Goal: Task Accomplishment & Management: Use online tool/utility

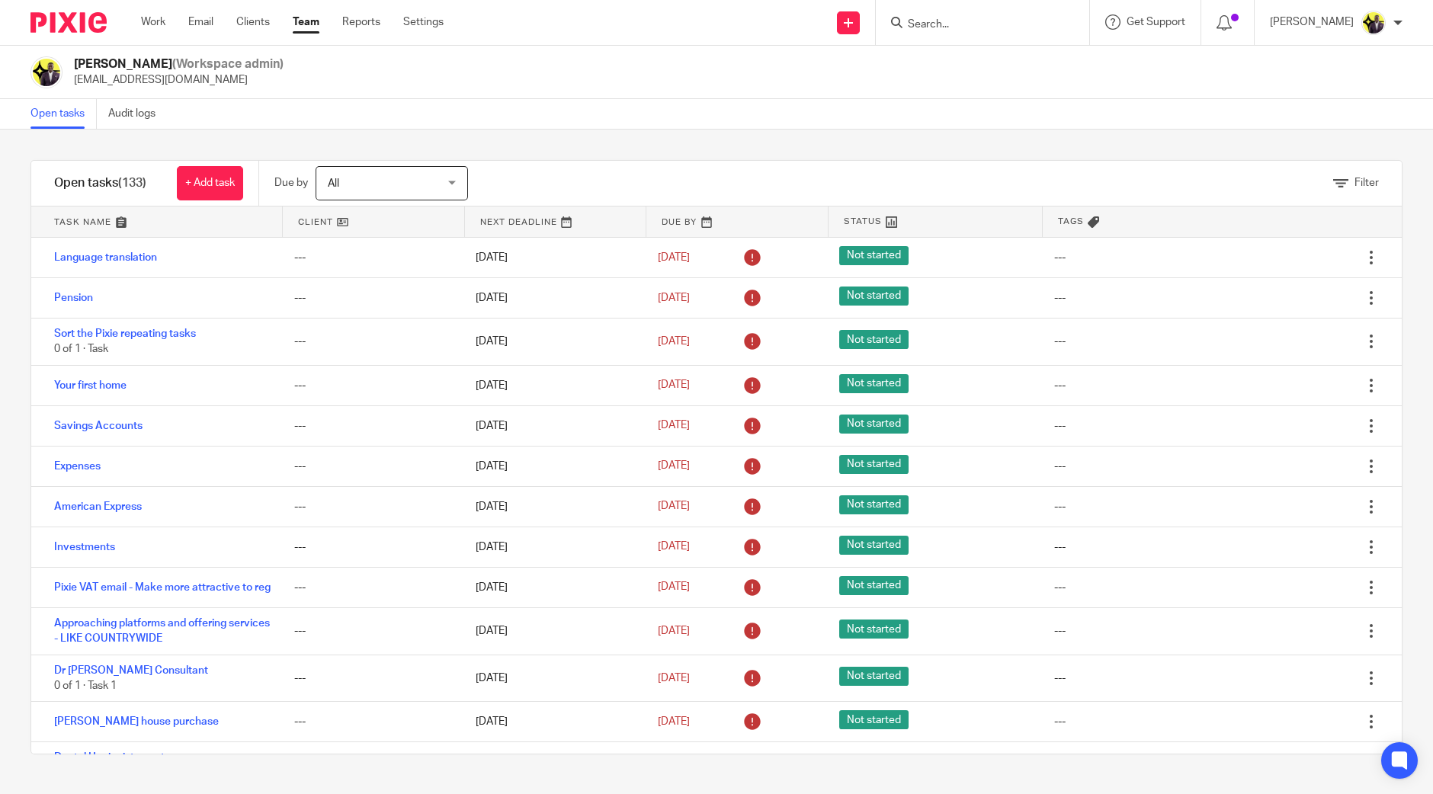
scroll to position [8916, 0]
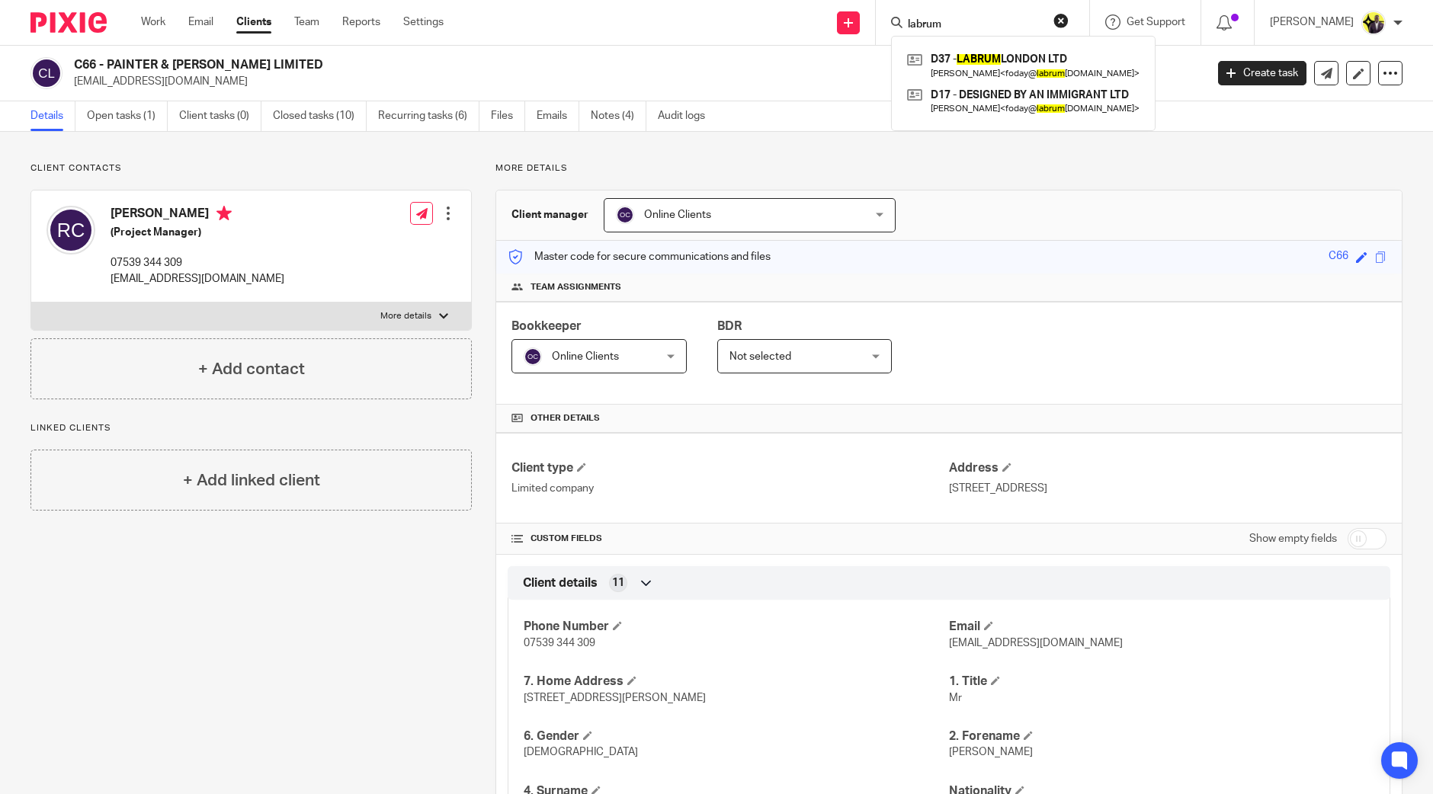
drag, startPoint x: 1002, startPoint y: 23, endPoint x: 869, endPoint y: 19, distance: 132.7
click at [869, 19] on div "Send new email Create task Add client Request signature labrum D37 - LABRUM LON…" at bounding box center [950, 22] width 967 height 45
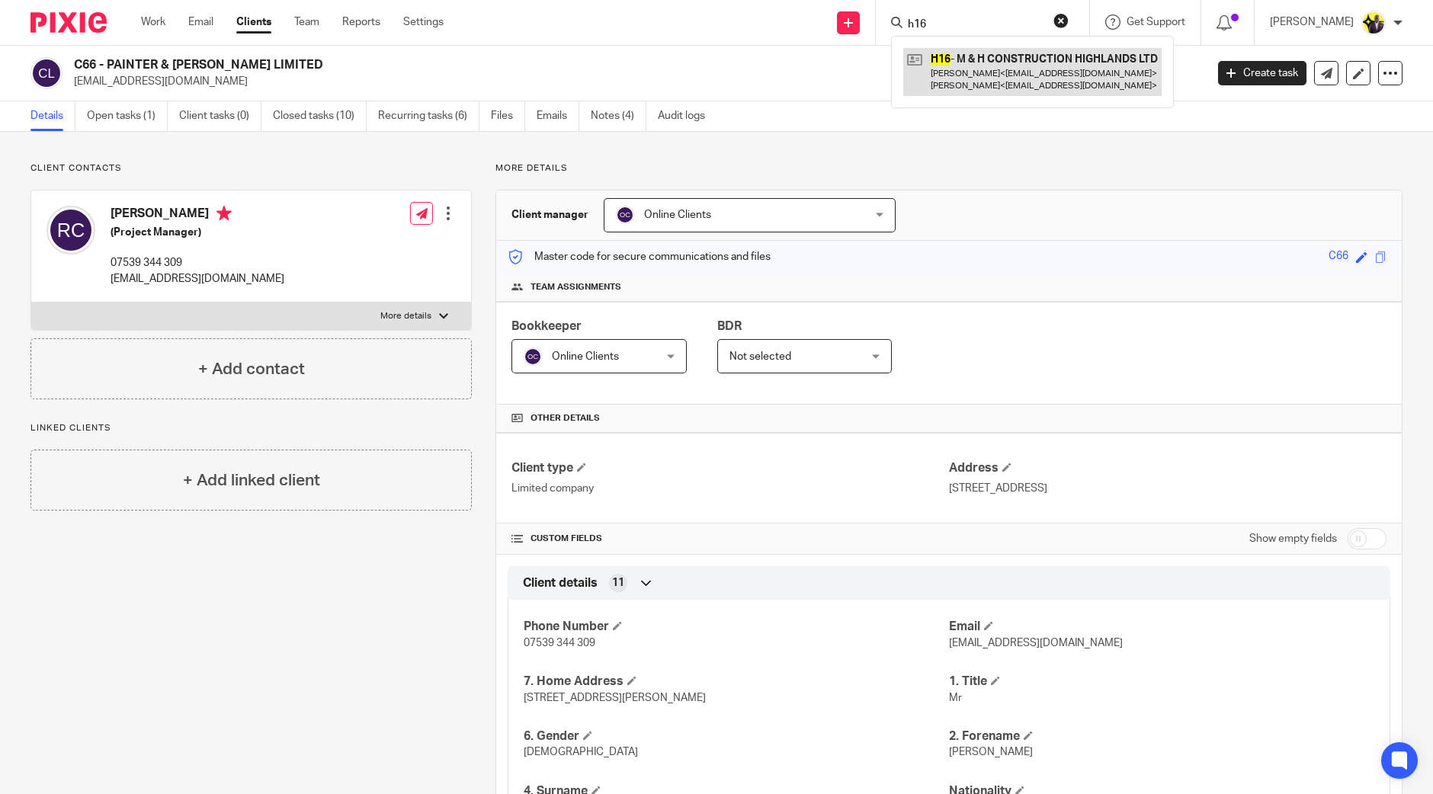
type input "h16"
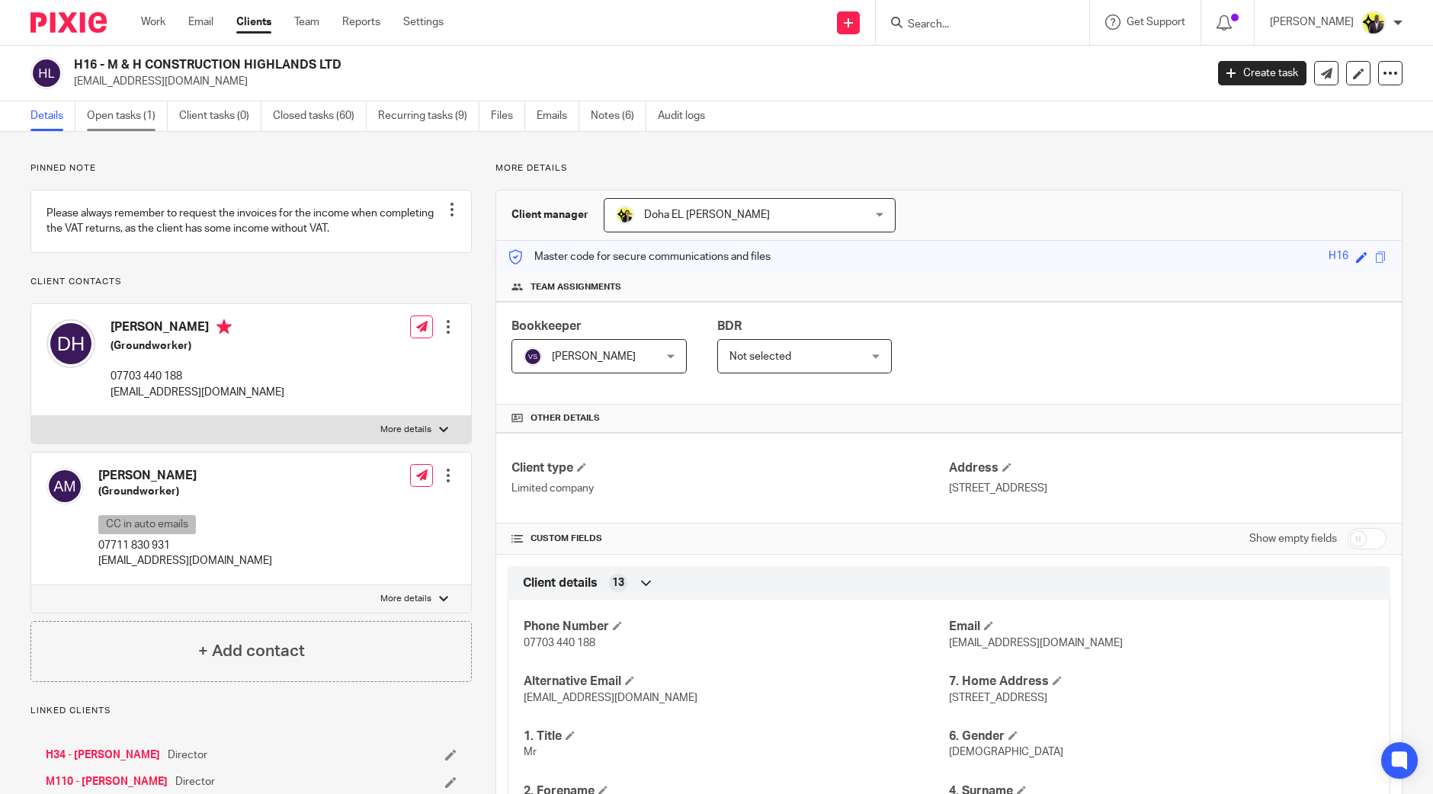
click at [139, 117] on link "Open tasks (1)" at bounding box center [127, 116] width 81 height 30
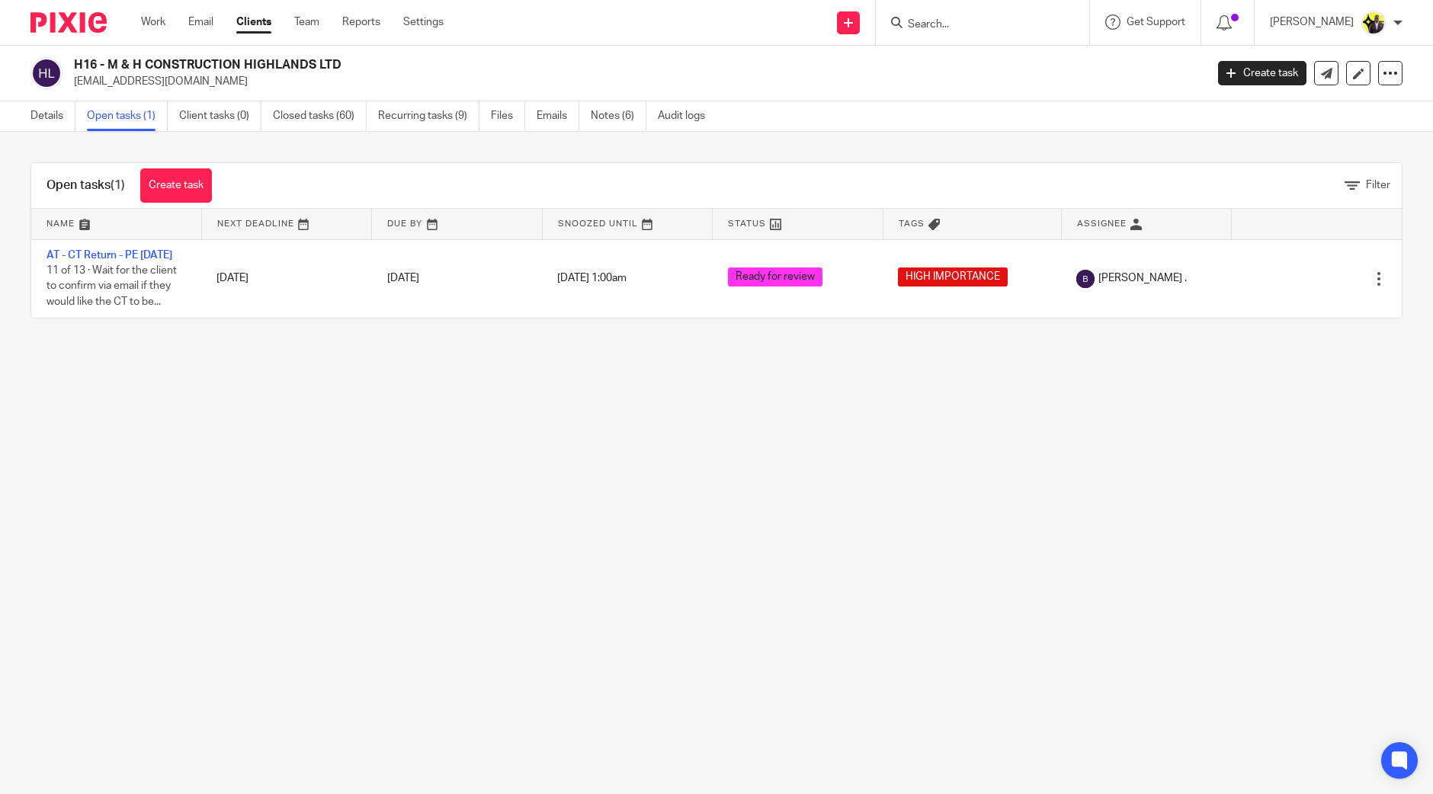
click at [985, 29] on input "Search" at bounding box center [974, 25] width 137 height 14
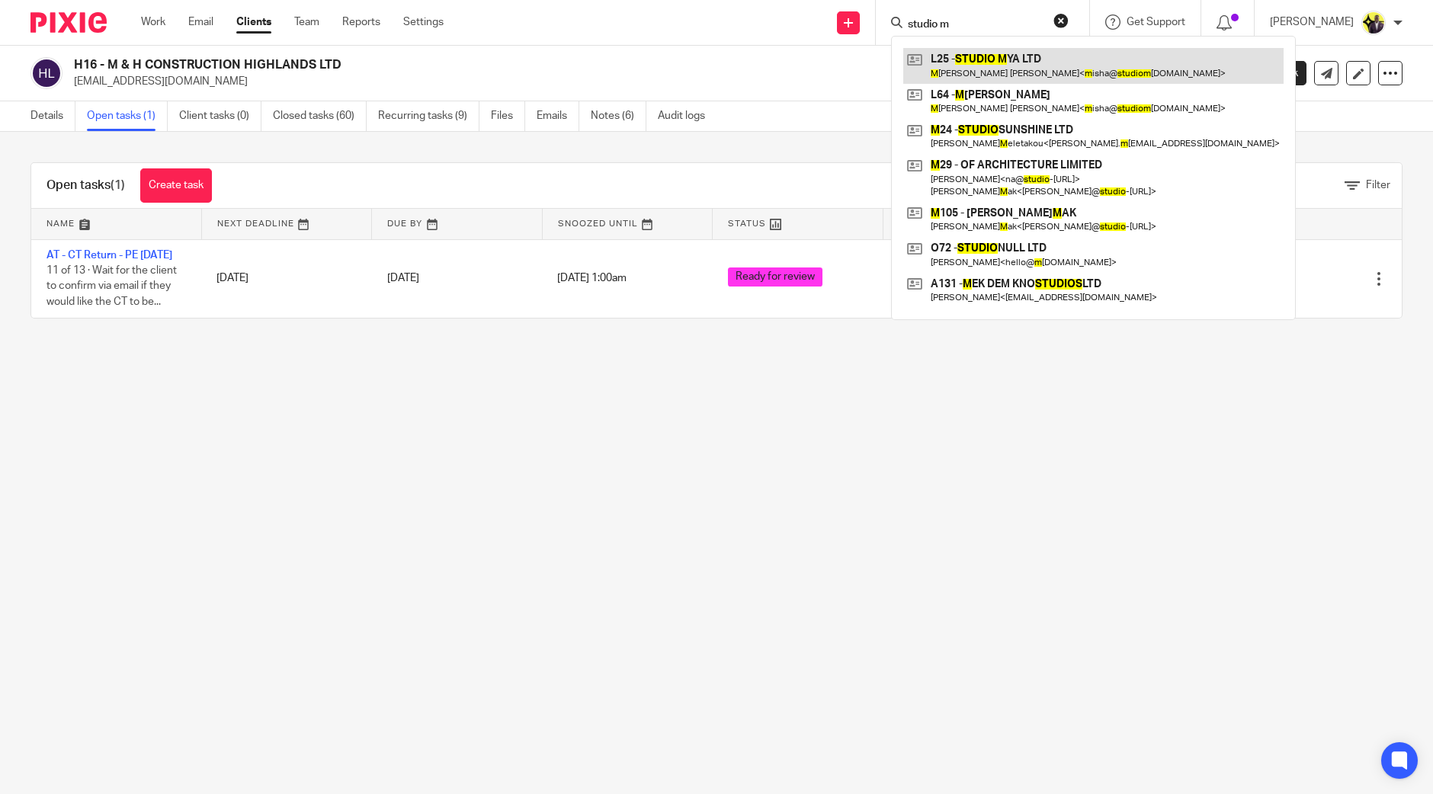
type input "studio m"
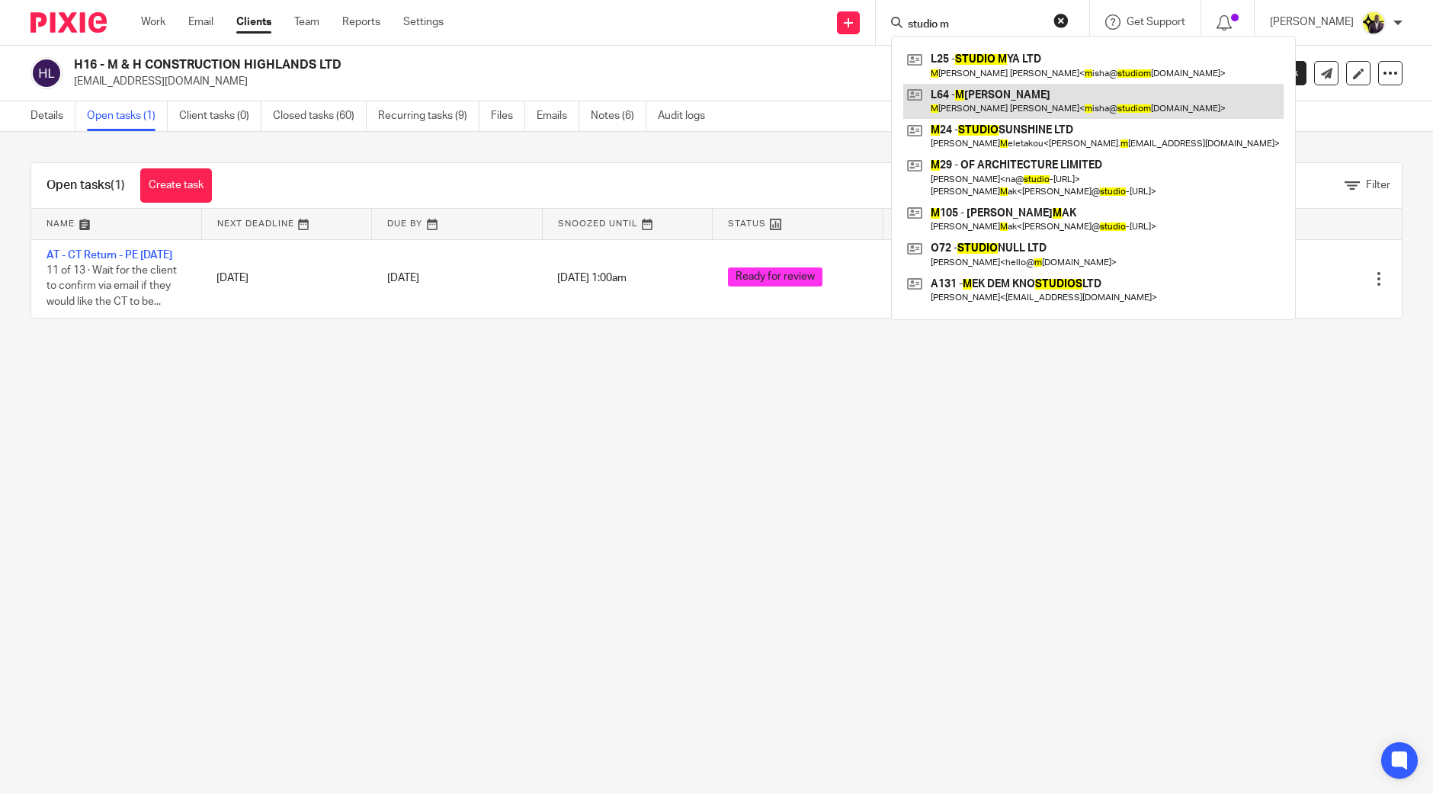
click at [1007, 93] on link at bounding box center [1093, 101] width 380 height 35
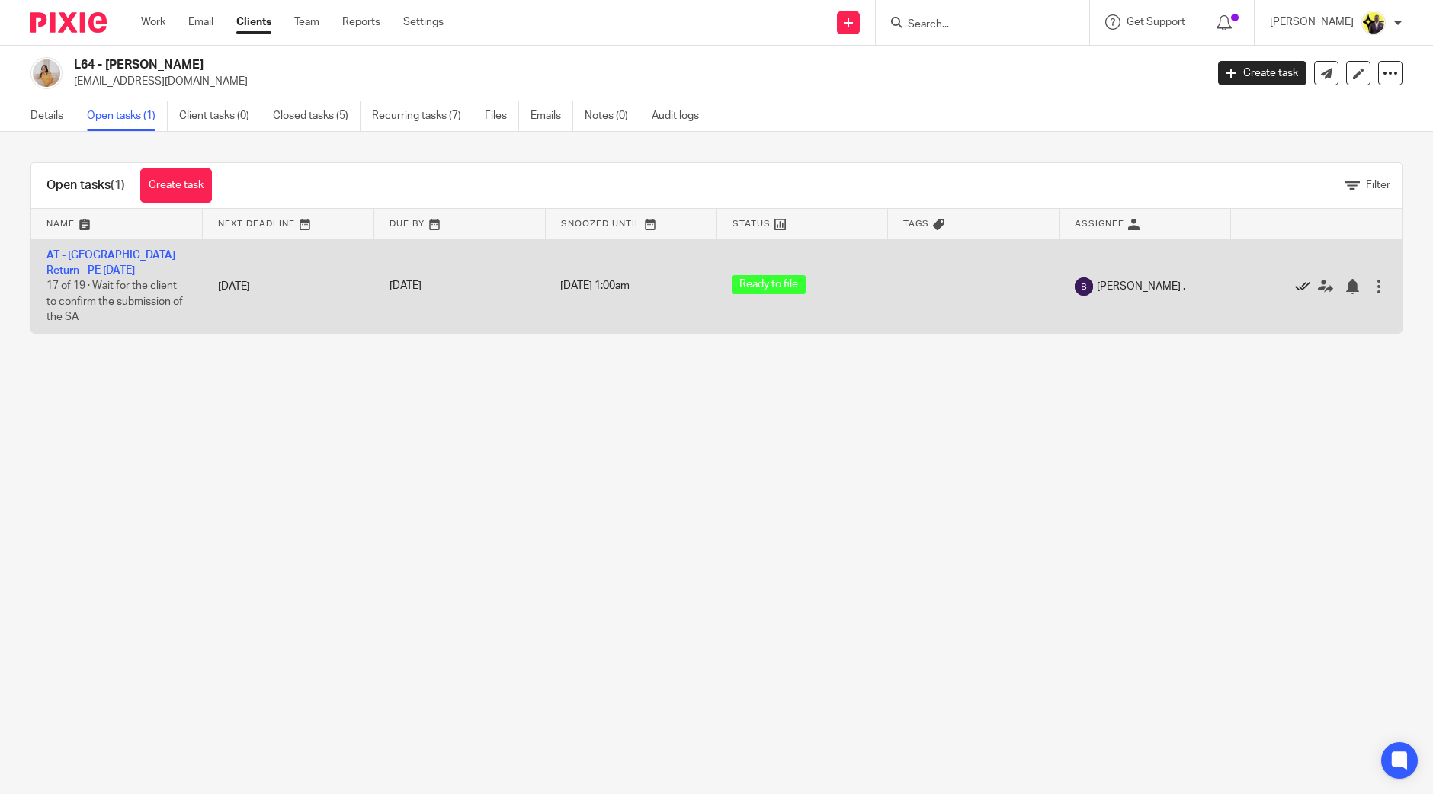
click at [1295, 282] on icon at bounding box center [1302, 286] width 15 height 15
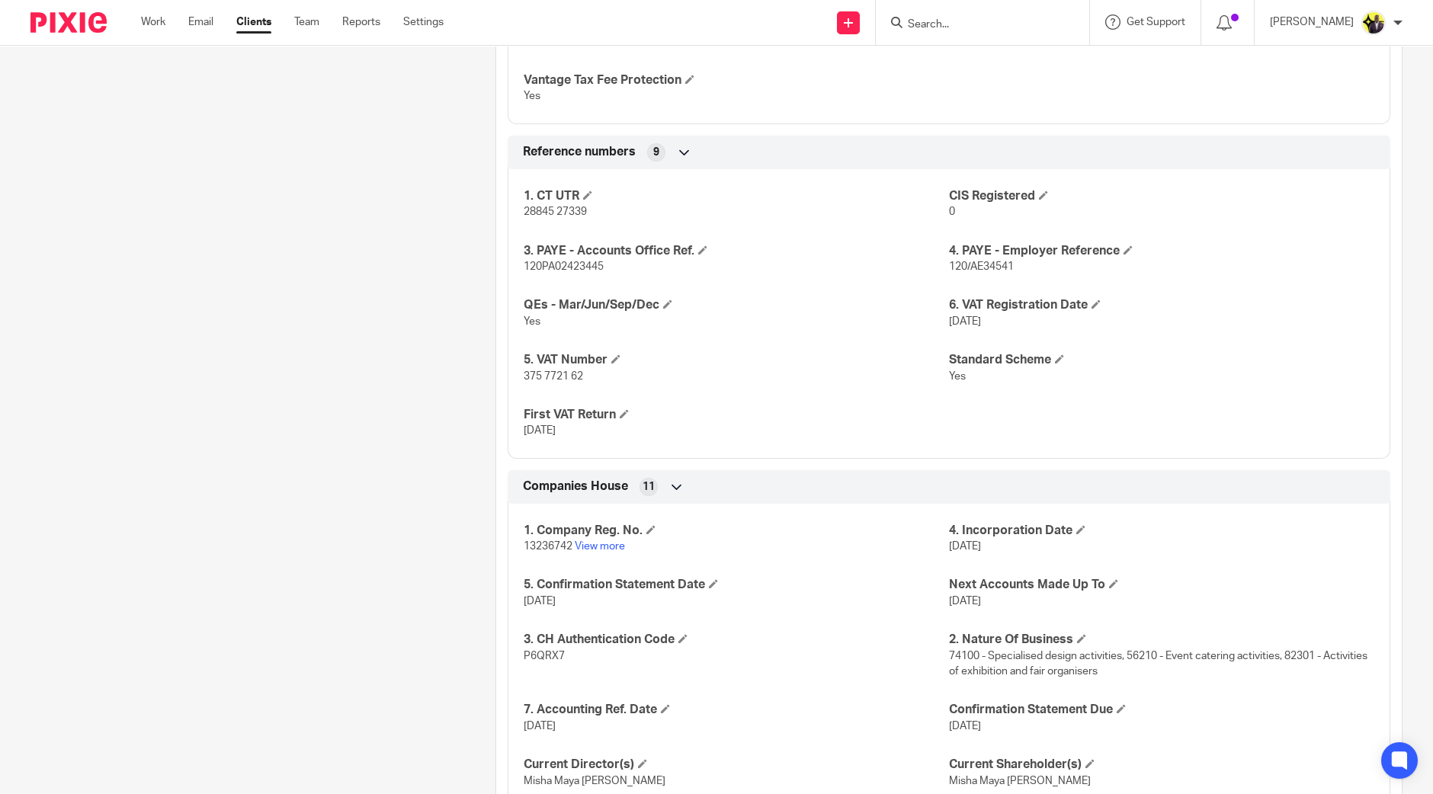
scroll to position [1333, 0]
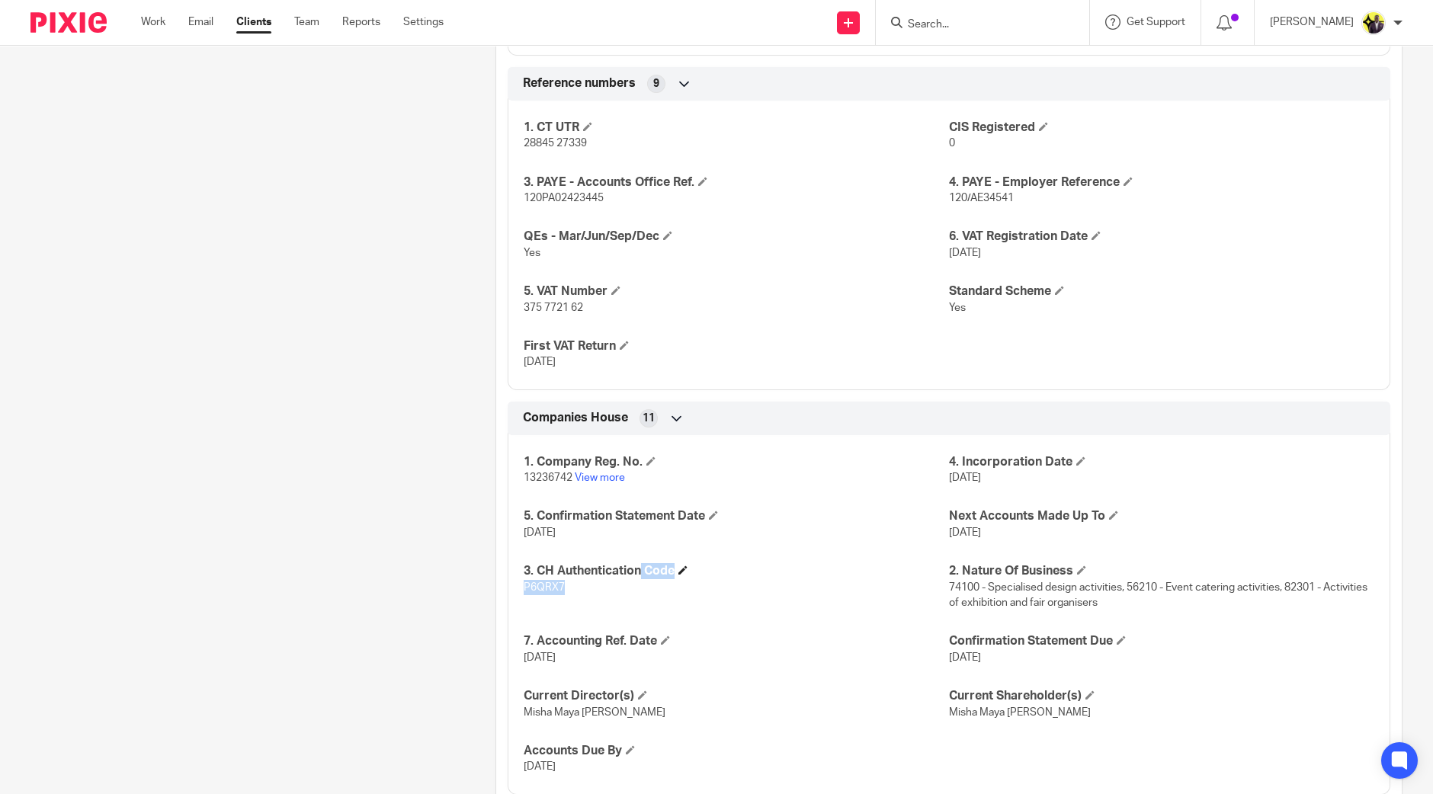
drag, startPoint x: 579, startPoint y: 578, endPoint x: 536, endPoint y: 569, distance: 43.7
click at [536, 569] on div "3. CH Authentication Code P6QRX7" at bounding box center [736, 586] width 425 height 47
copy div "CH Authentication Code P6QRX7"
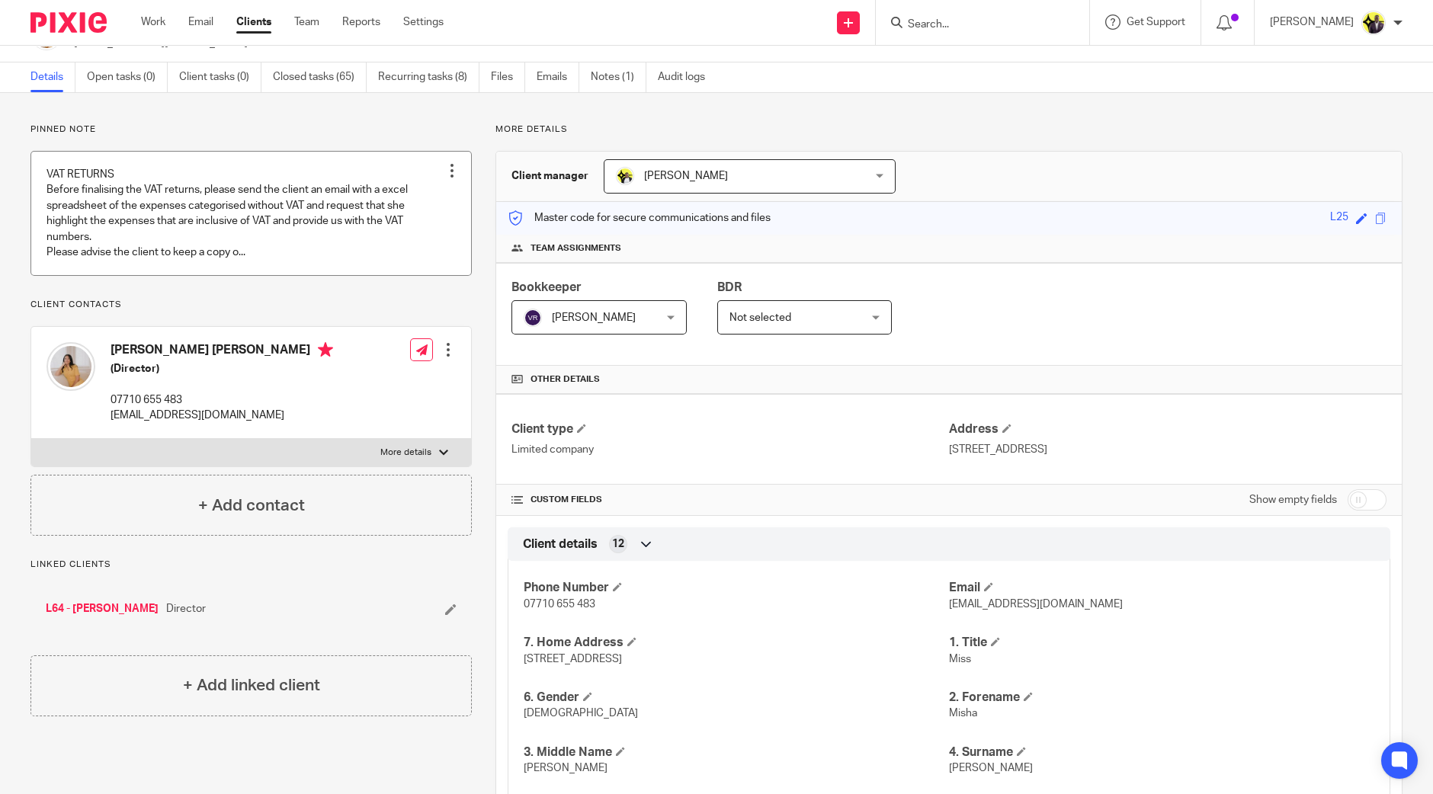
scroll to position [0, 0]
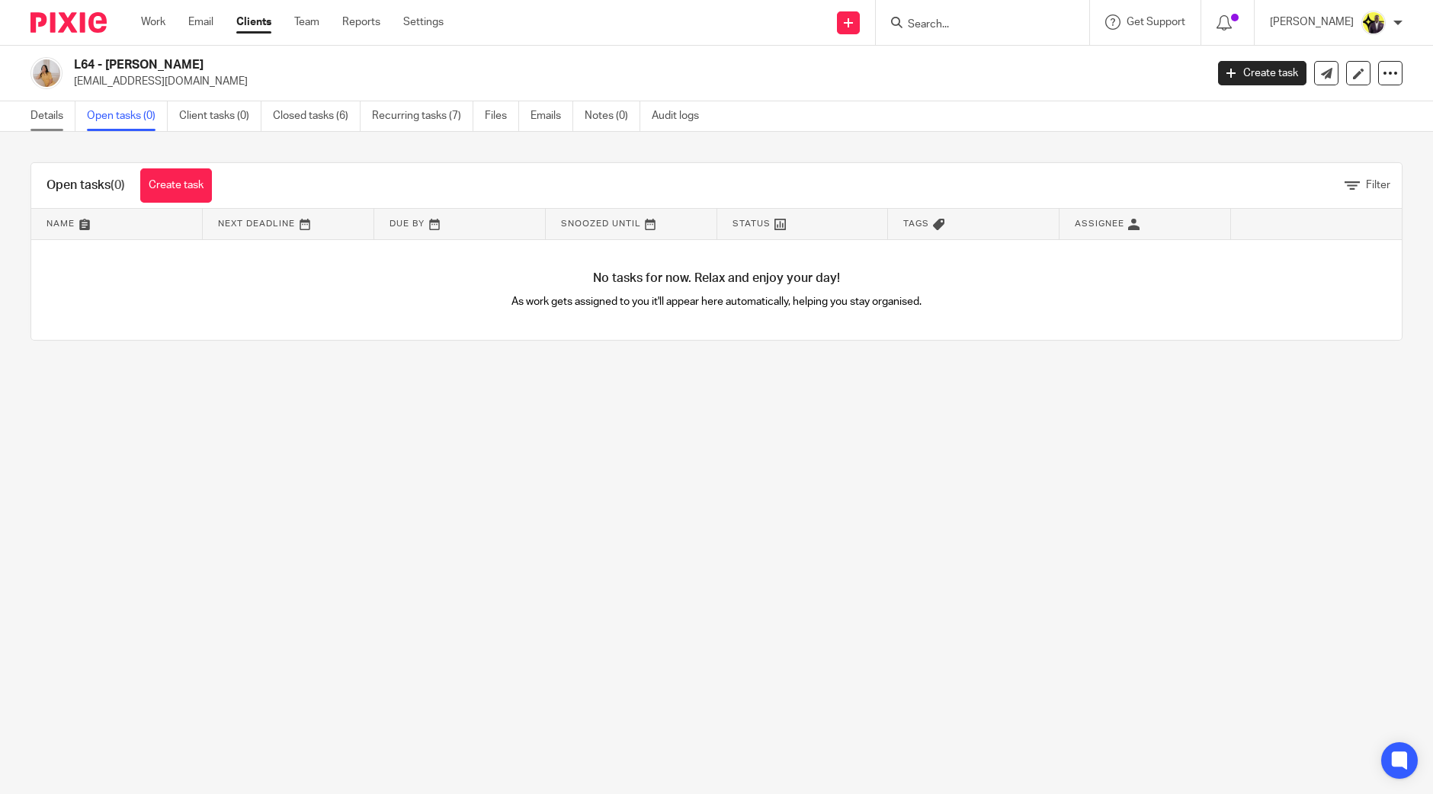
click at [49, 116] on link "Details" at bounding box center [52, 116] width 45 height 30
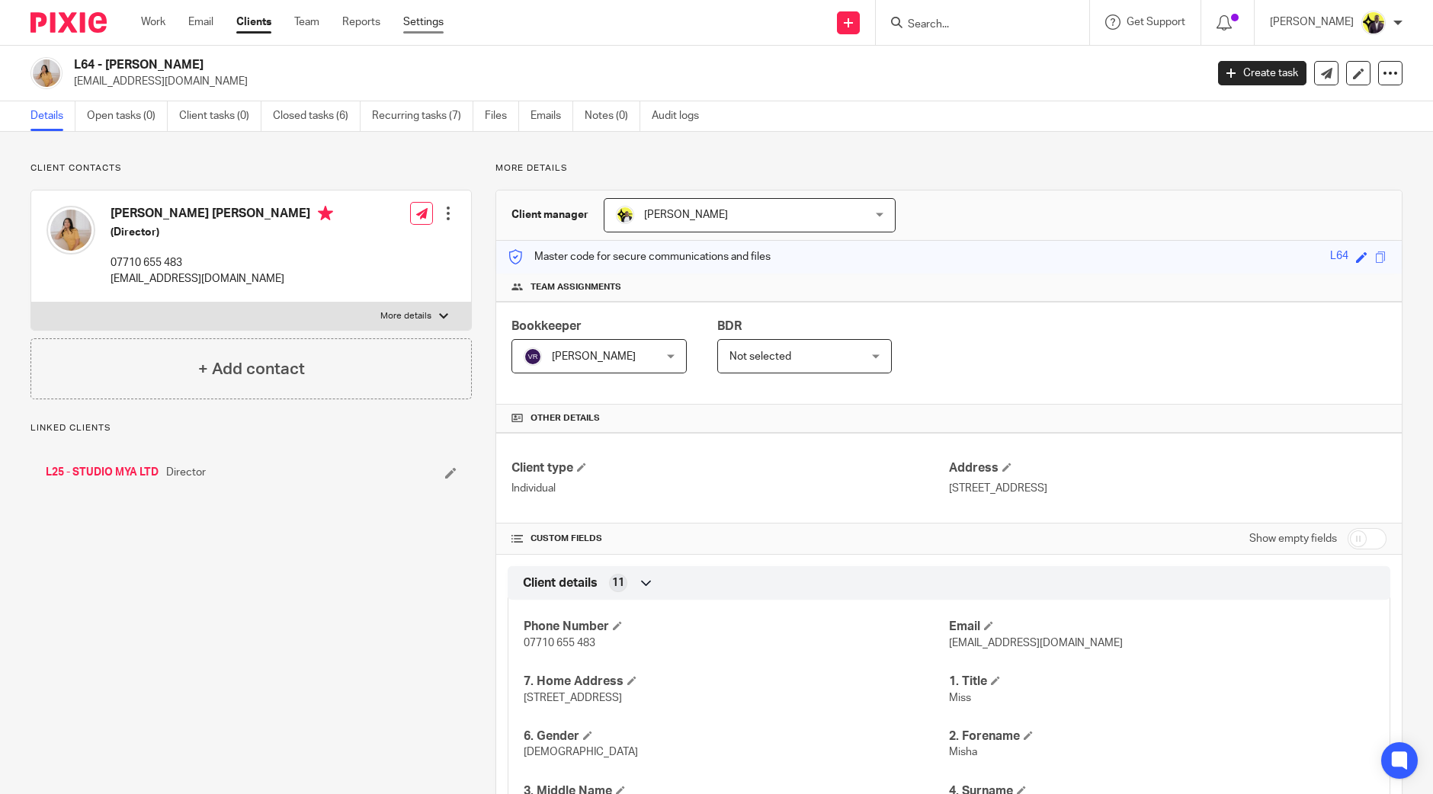
click at [419, 18] on link "Settings" at bounding box center [423, 21] width 40 height 15
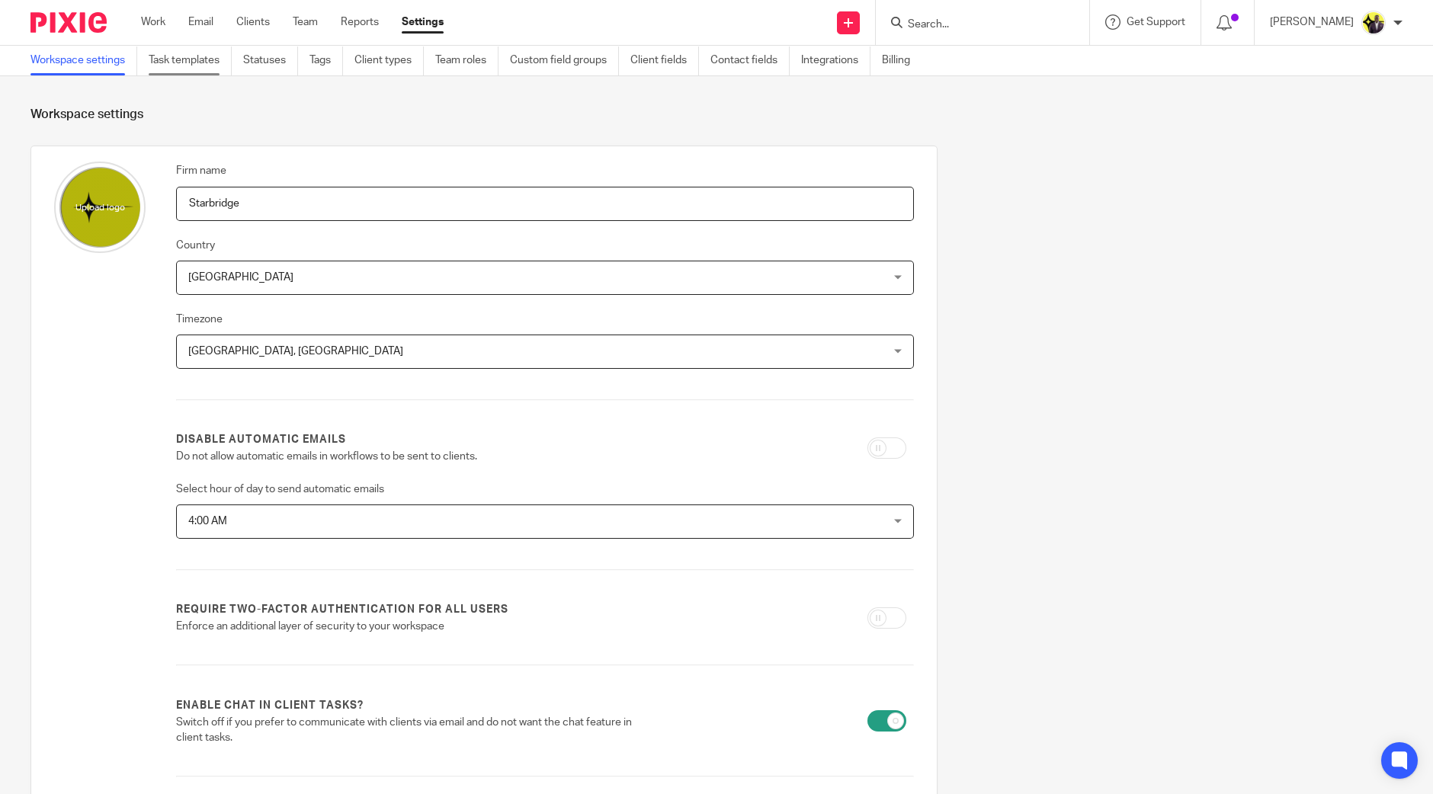
click at [200, 57] on link "Task templates" at bounding box center [190, 61] width 83 height 30
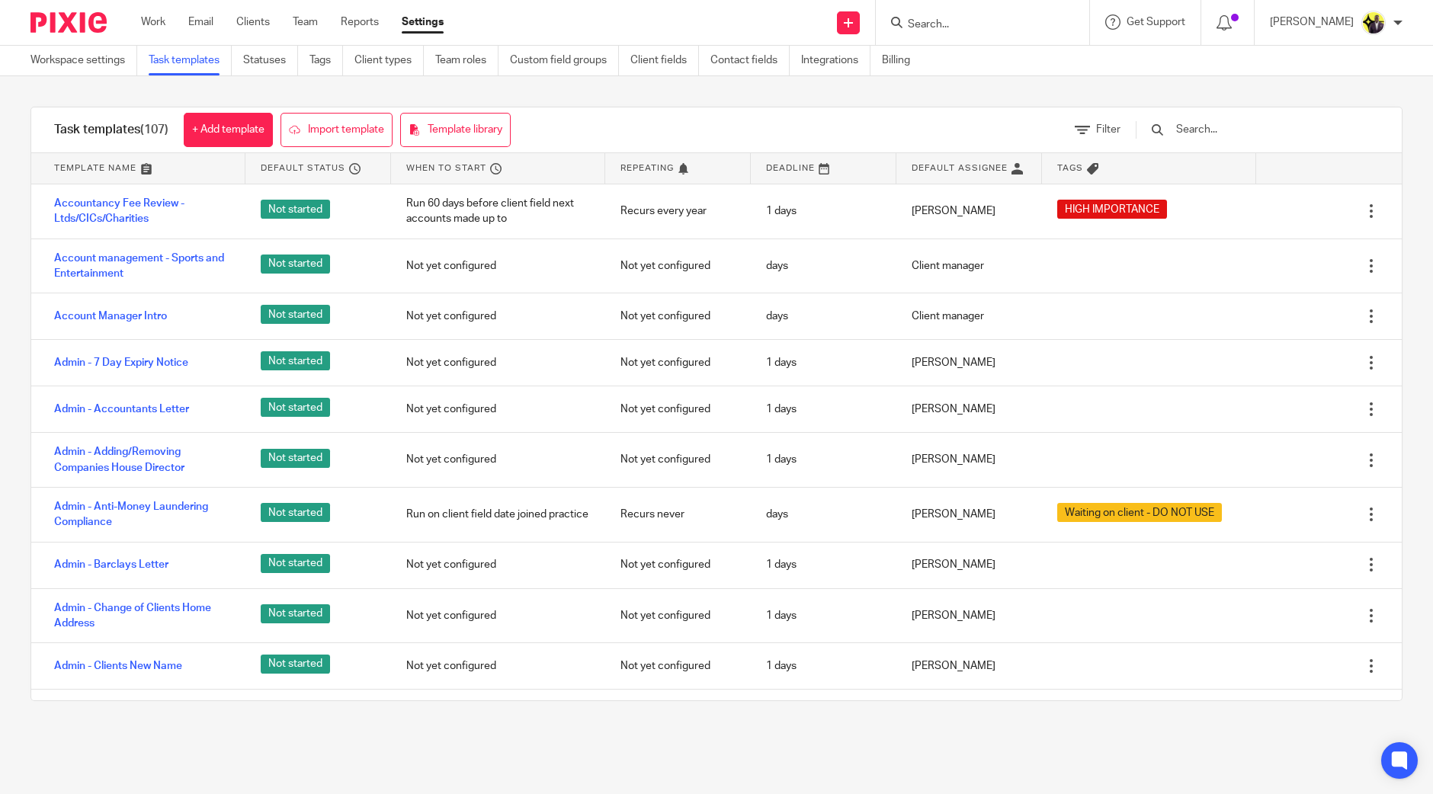
click at [1261, 135] on input "text" at bounding box center [1264, 129] width 178 height 17
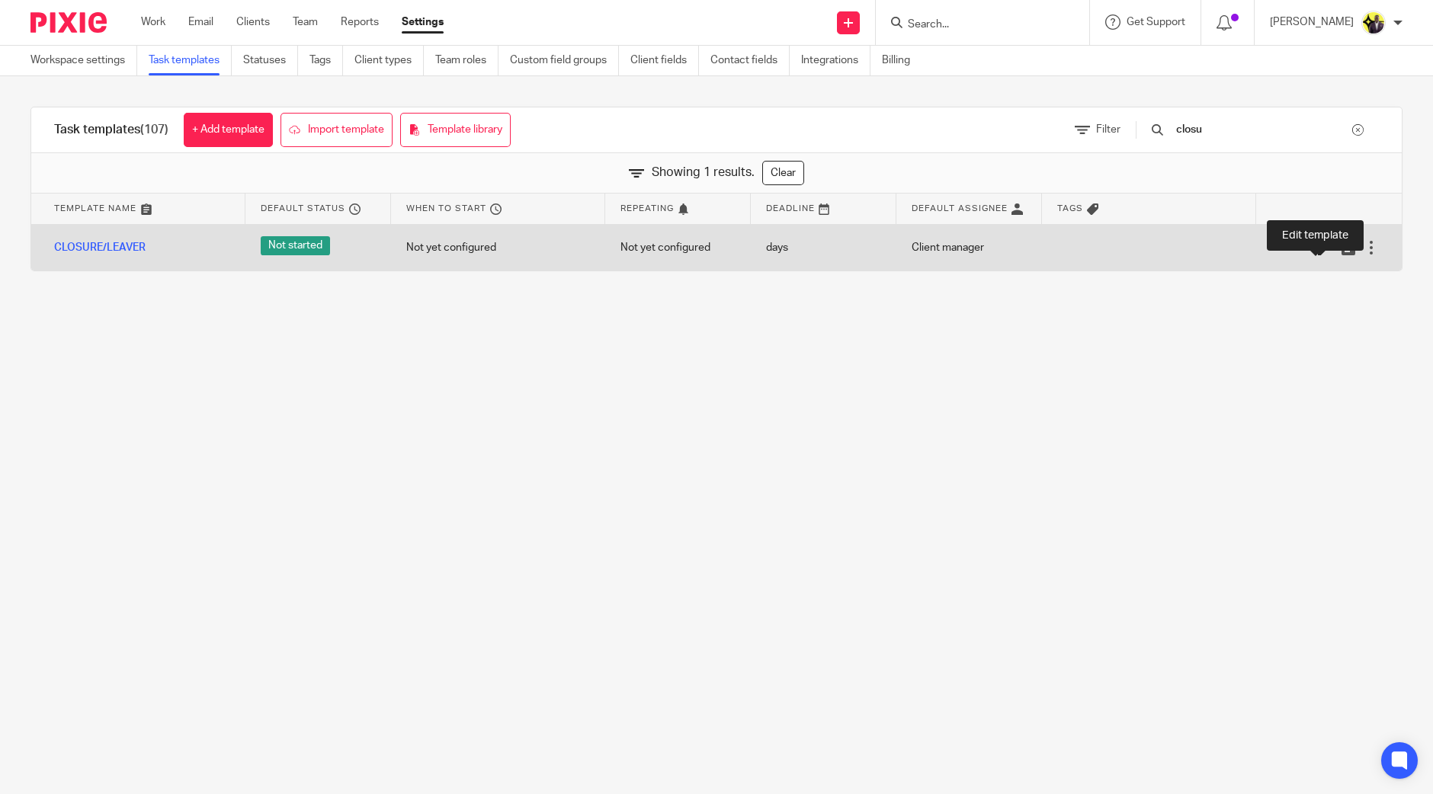
type input "closu"
click at [1318, 242] on icon at bounding box center [1325, 247] width 15 height 15
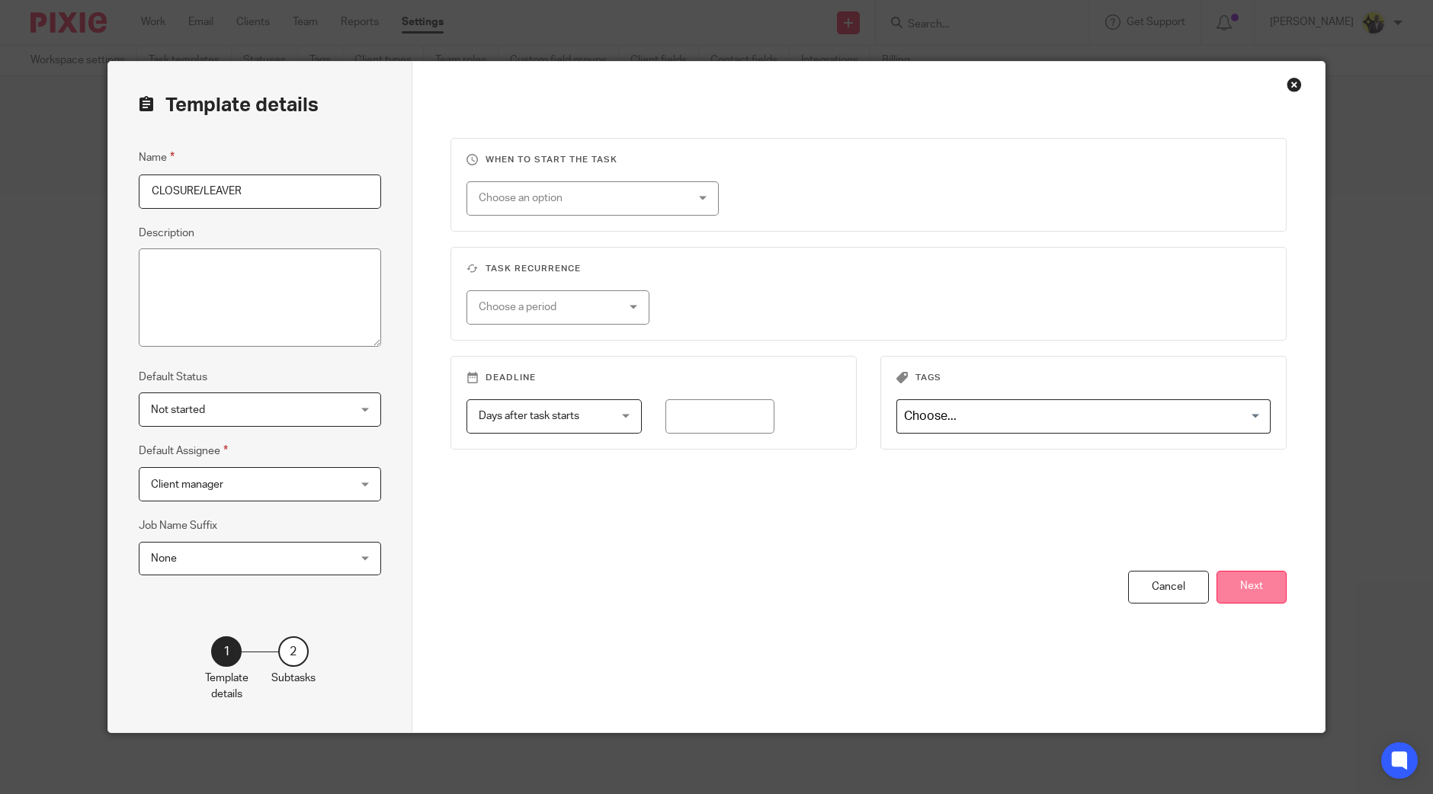
click at [1256, 588] on button "Next" at bounding box center [1252, 587] width 70 height 33
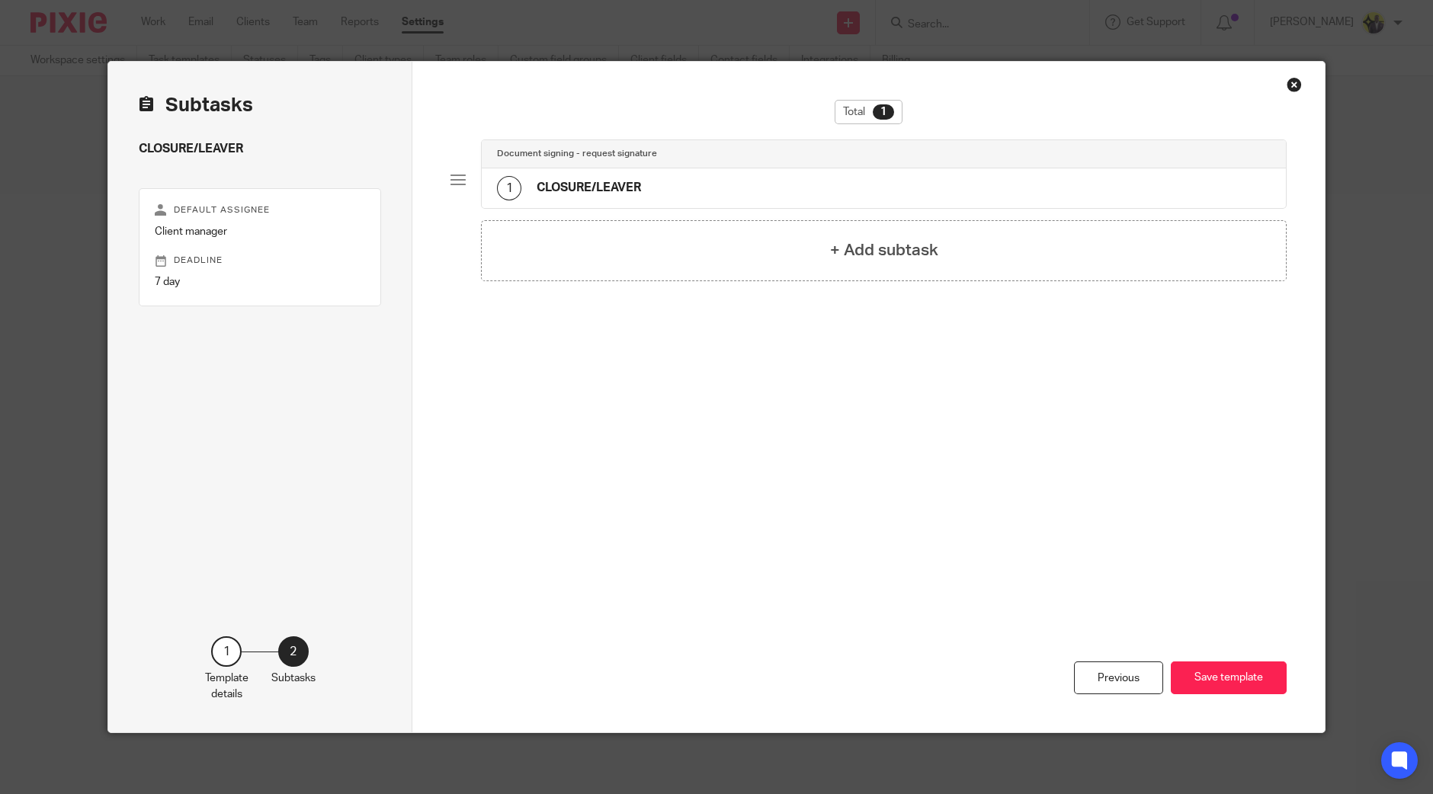
click at [720, 195] on div "1 CLOSURE/LEAVER" at bounding box center [884, 188] width 804 height 40
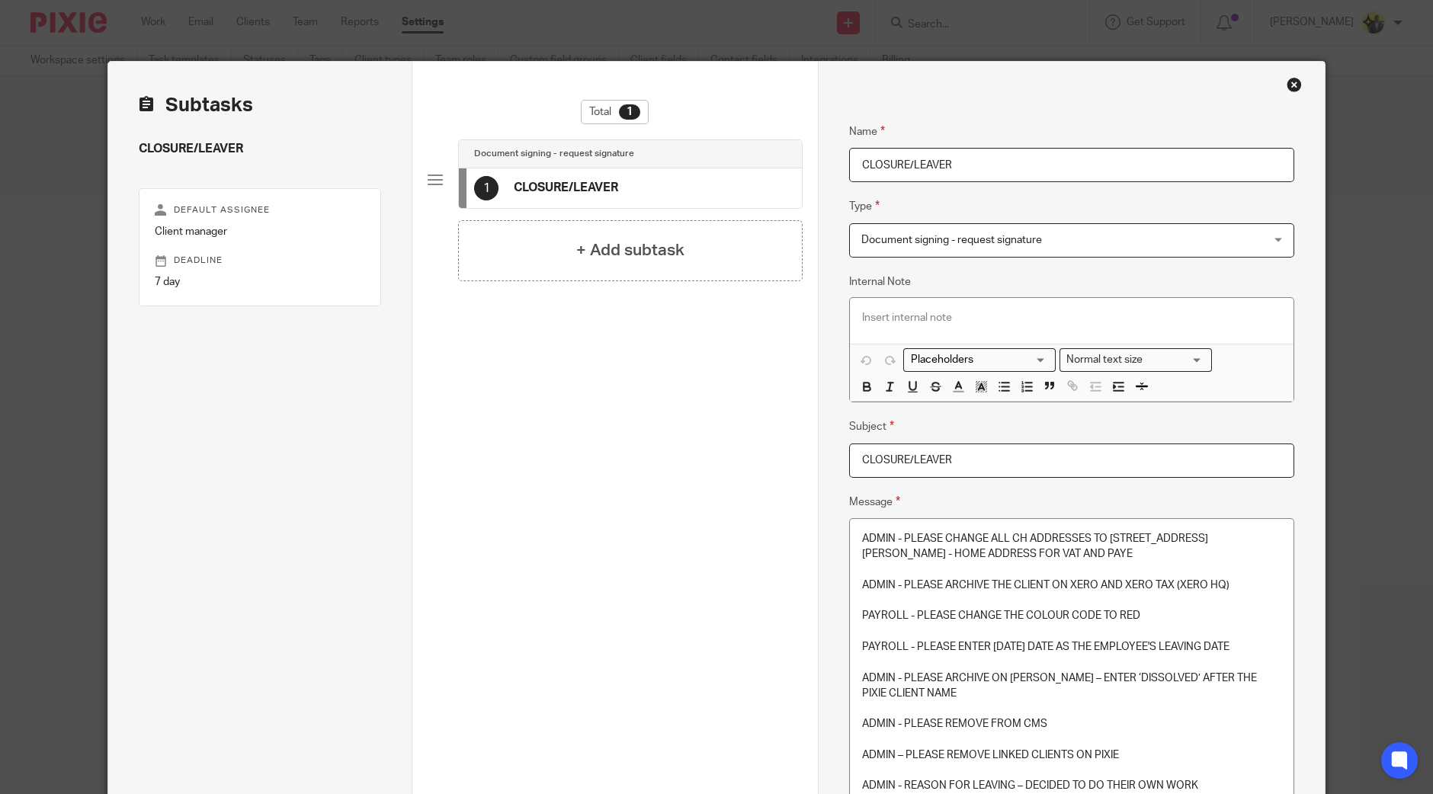
click at [882, 593] on p at bounding box center [1071, 600] width 419 height 15
